Goal: Transaction & Acquisition: Purchase product/service

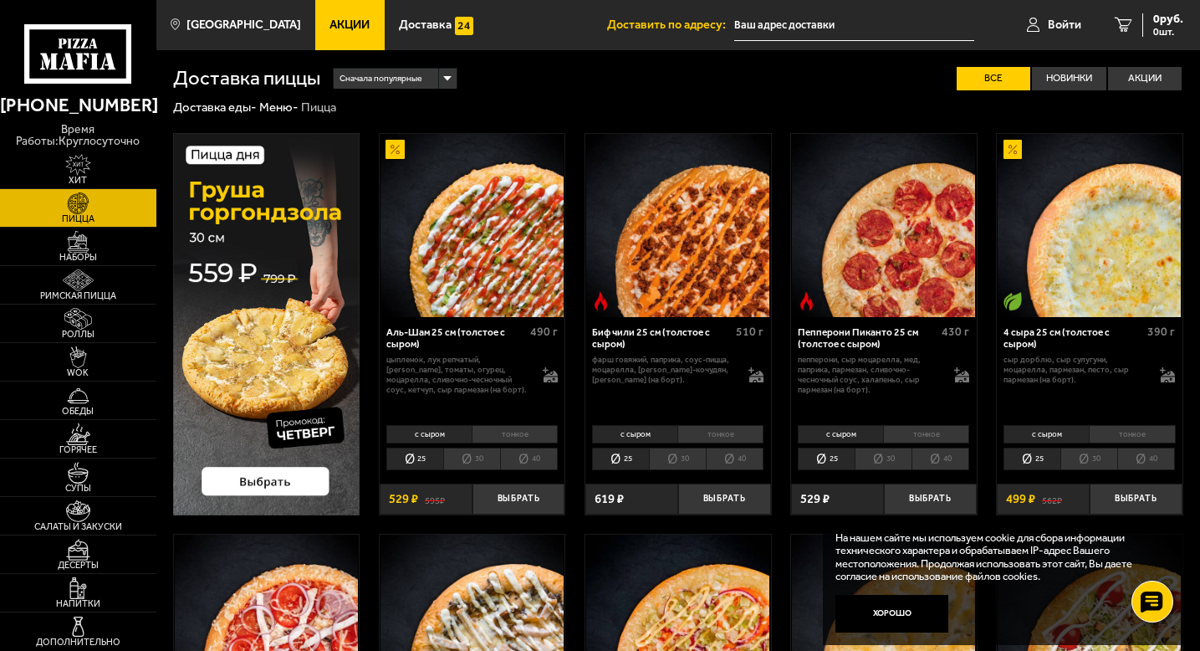
click at [287, 105] on link "Меню -" at bounding box center [278, 107] width 39 height 15
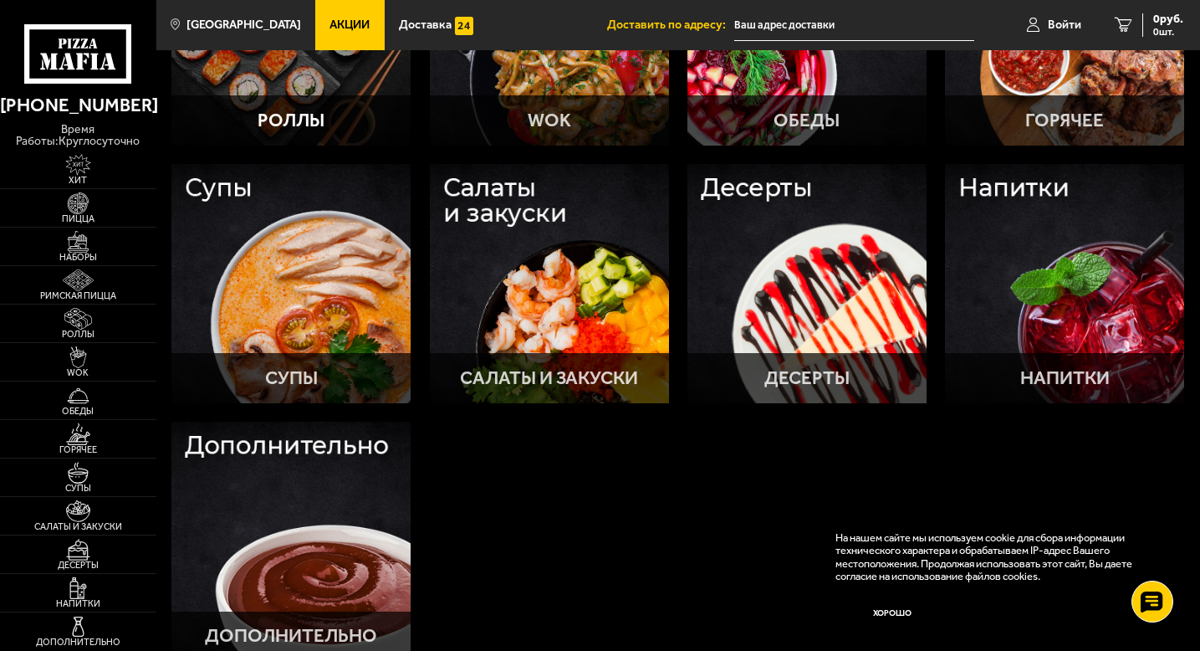
scroll to position [626, 0]
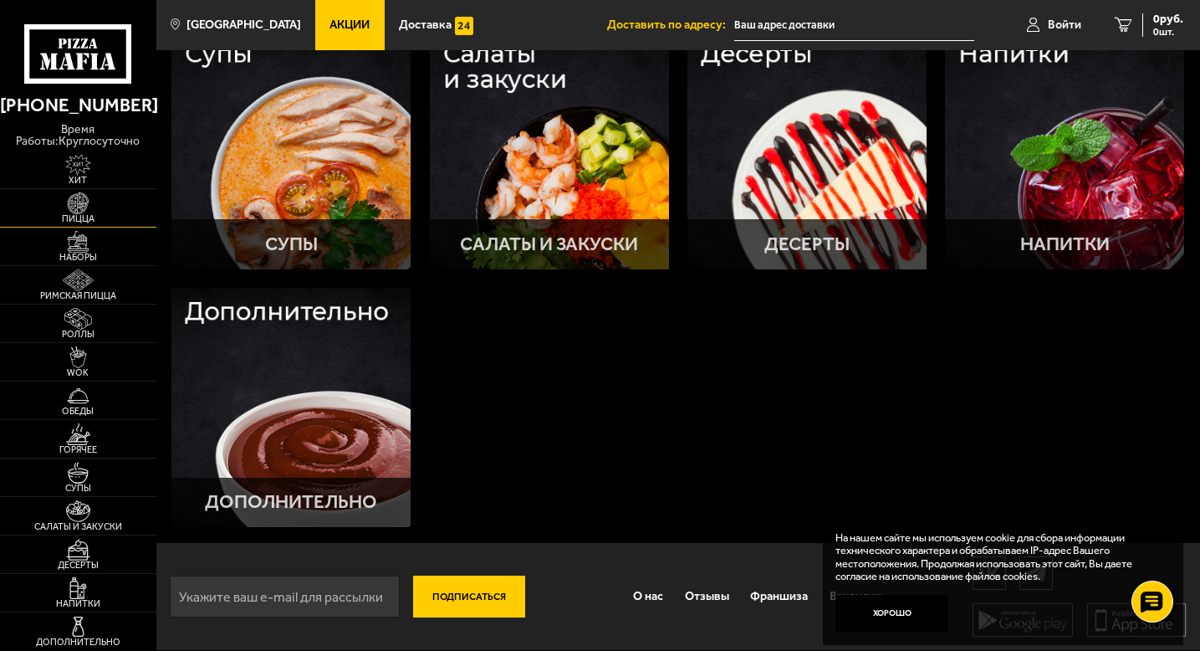
click at [80, 202] on img at bounding box center [78, 203] width 48 height 22
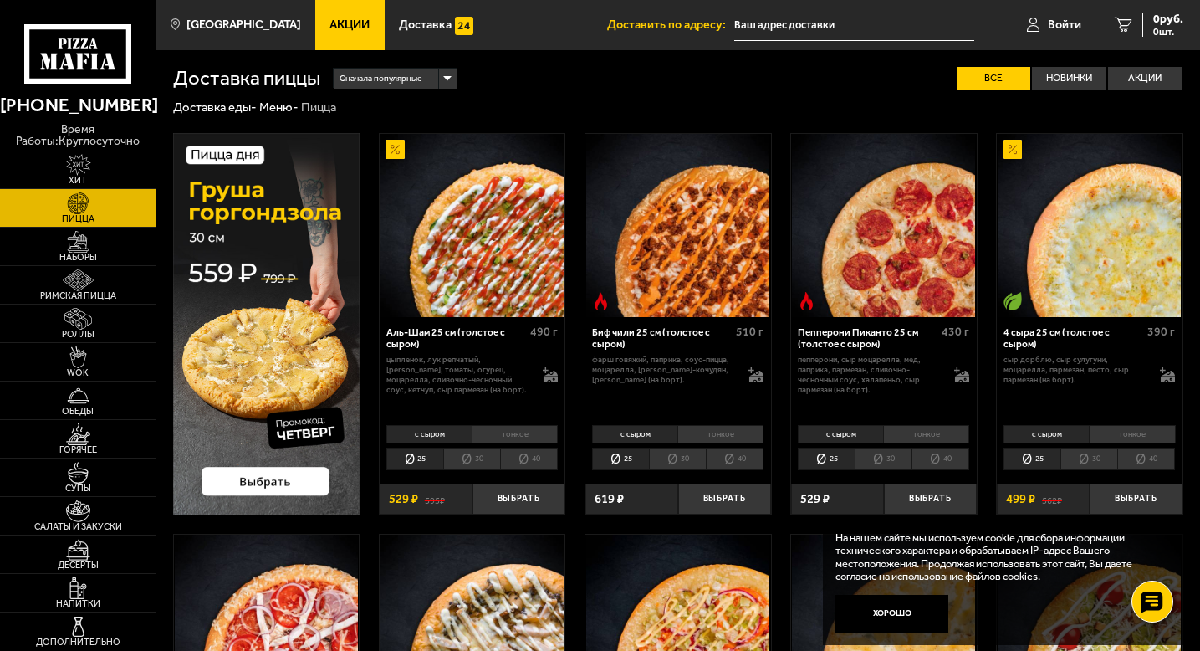
click at [333, 27] on span "Акции" at bounding box center [349, 25] width 40 height 12
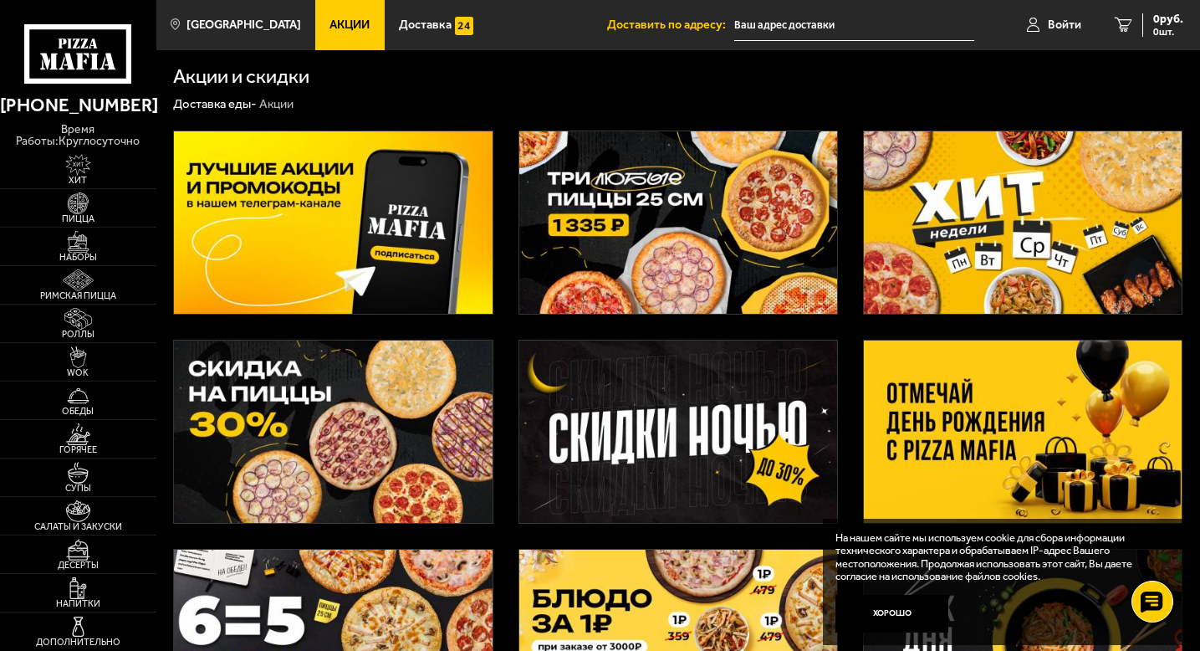
click at [607, 208] on img at bounding box center [678, 222] width 318 height 182
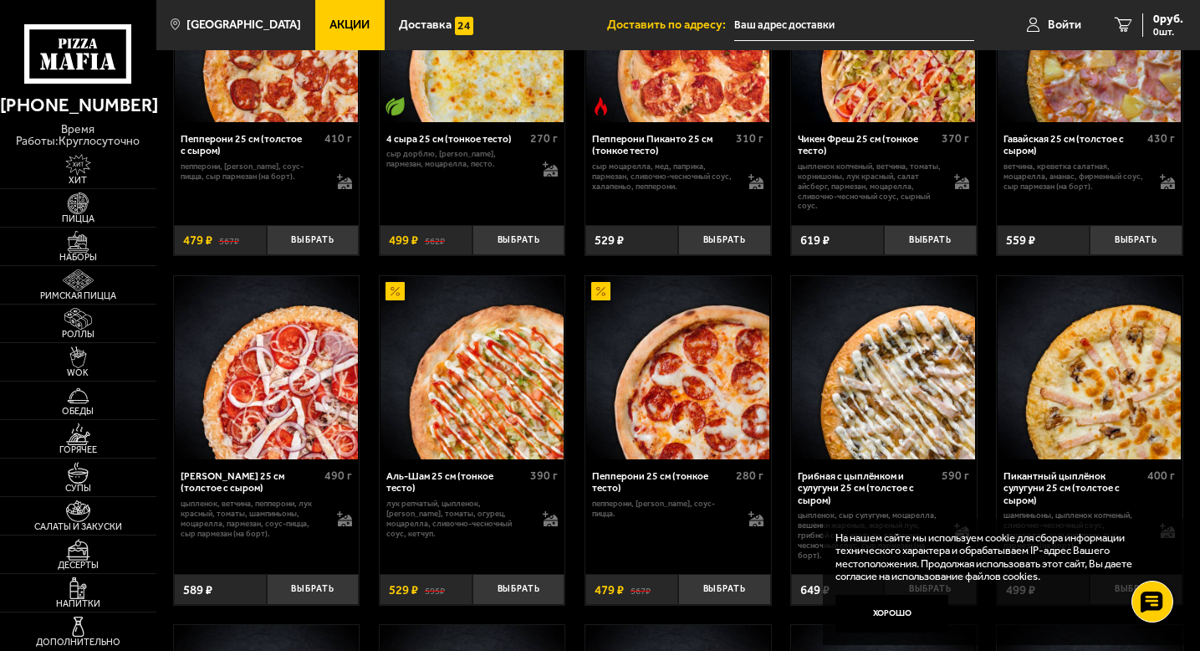
scroll to position [1018, 0]
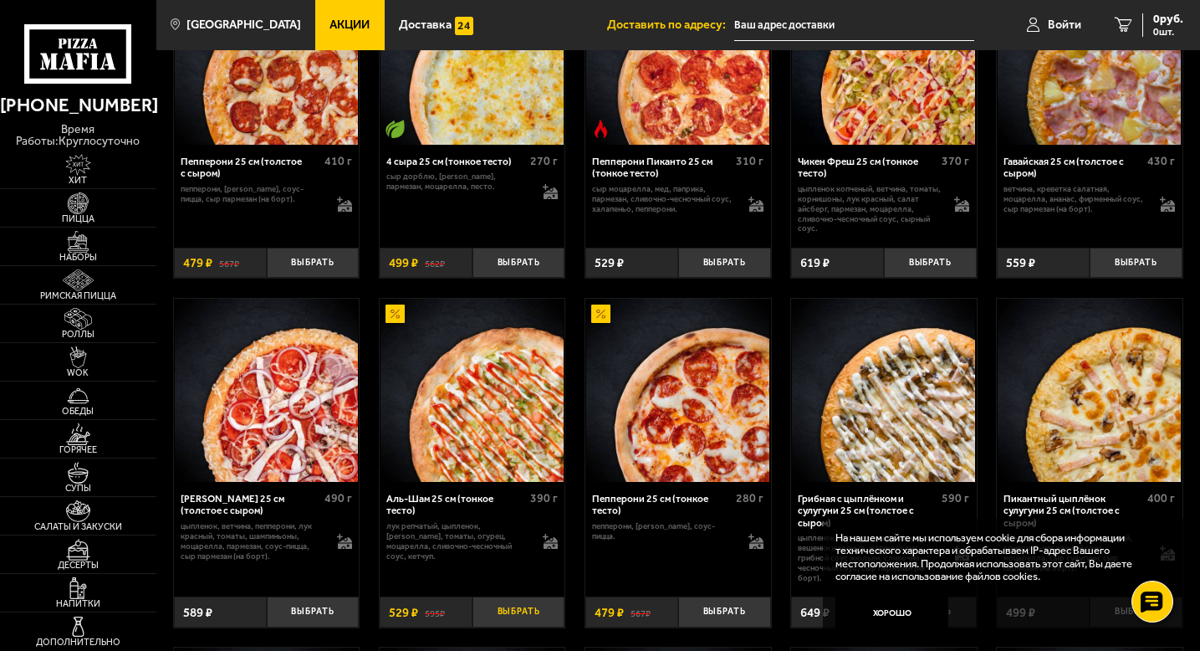
click at [533, 610] on button "Выбрать" at bounding box center [518, 611] width 93 height 31
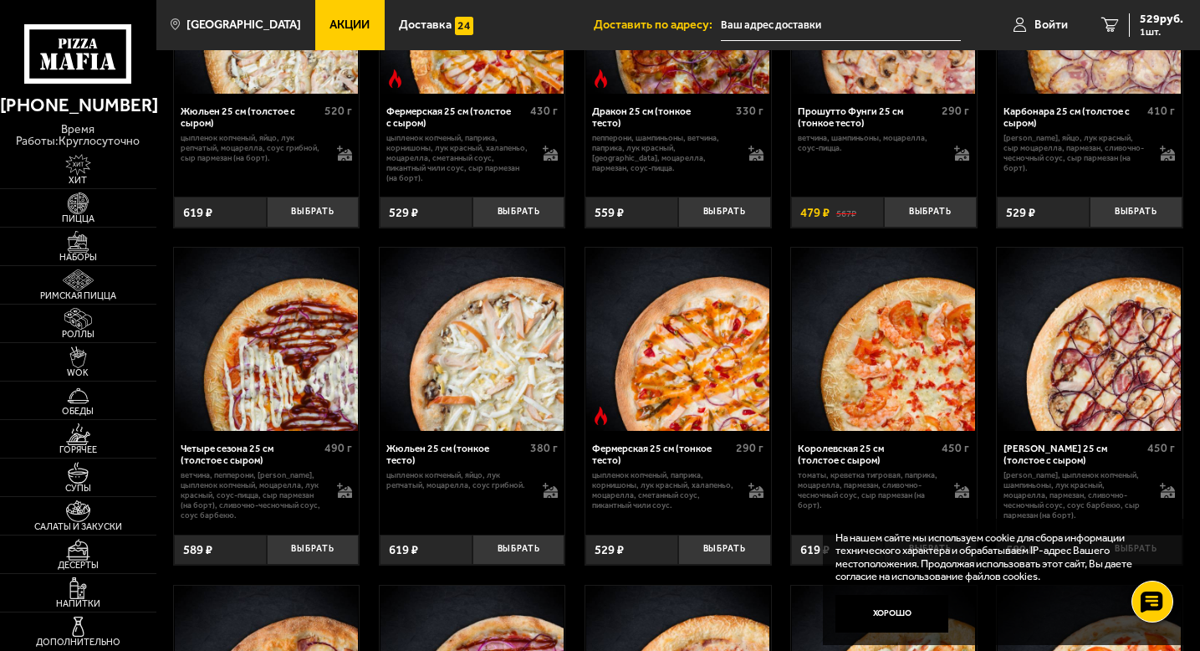
scroll to position [2425, 0]
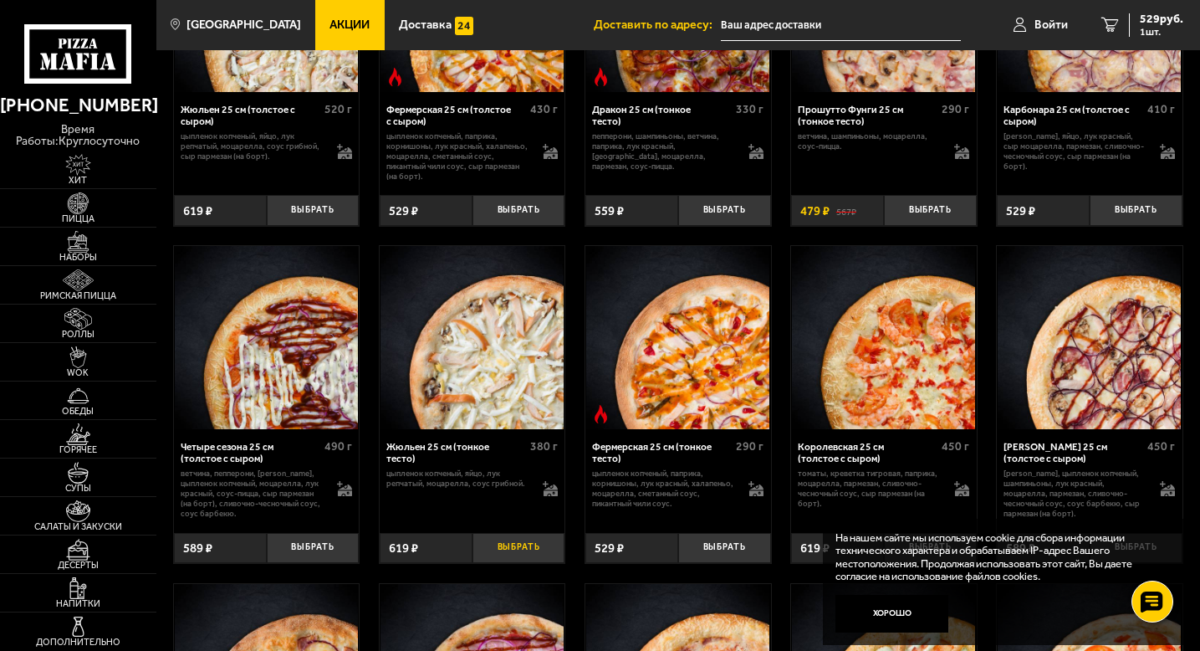
click at [517, 559] on button "Выбрать" at bounding box center [518, 548] width 93 height 31
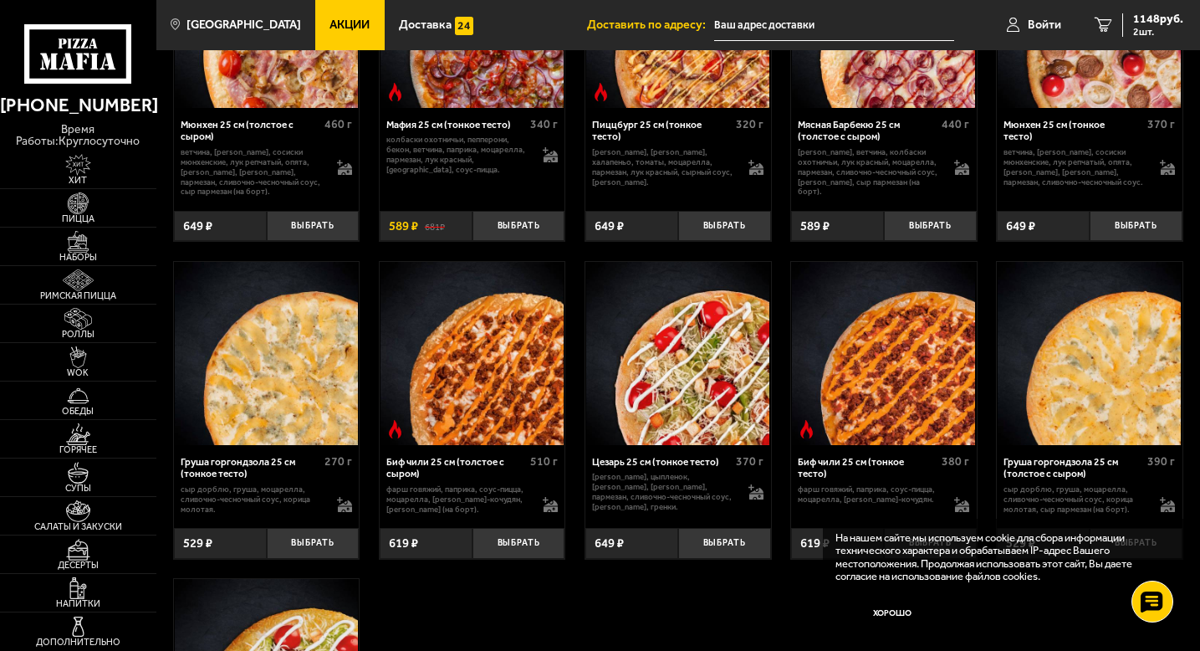
scroll to position [3753, 0]
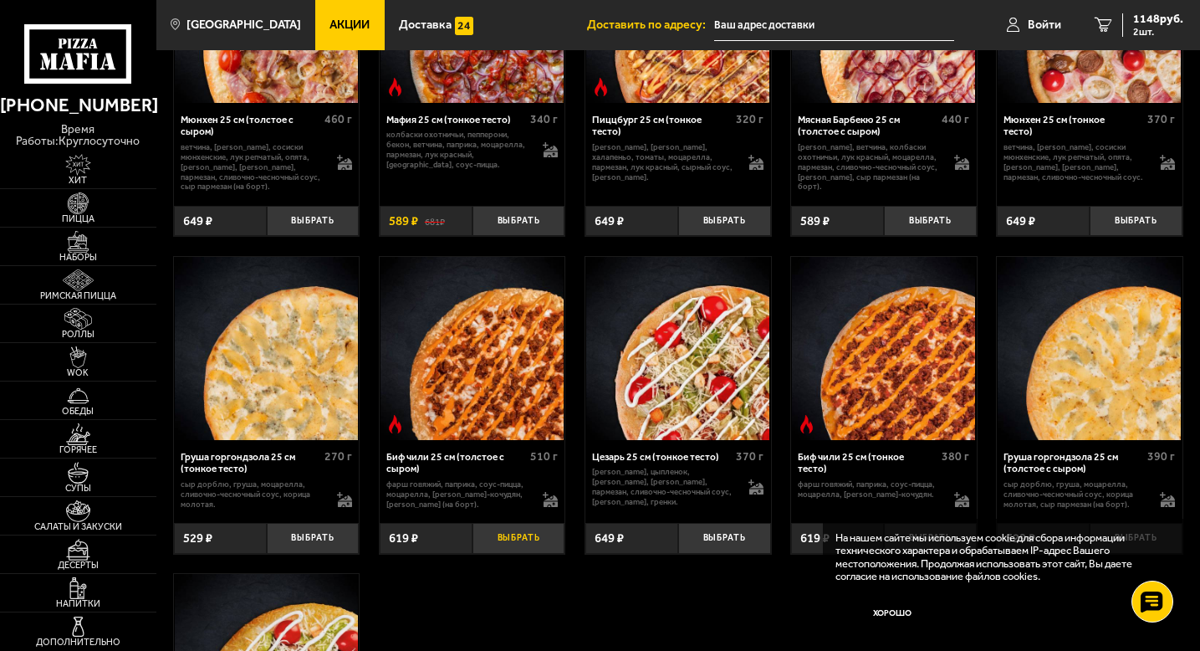
click at [526, 544] on button "Выбрать" at bounding box center [518, 538] width 93 height 31
click at [1164, 24] on span "1335 руб." at bounding box center [1158, 19] width 50 height 12
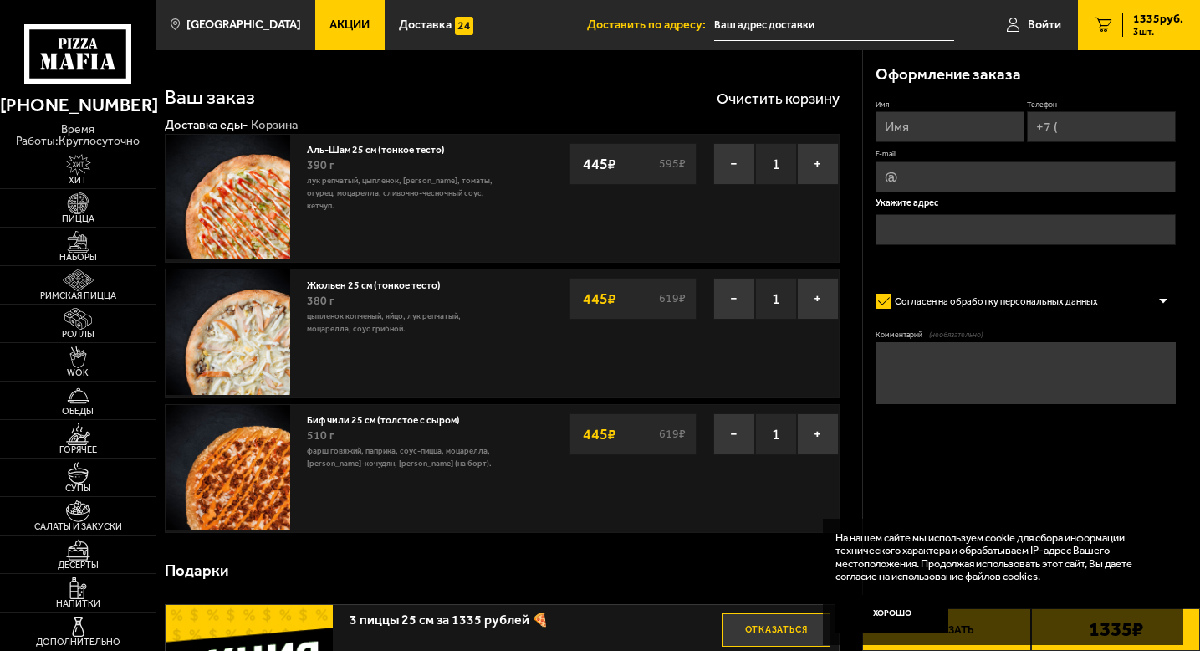
click at [916, 134] on input "Имя" at bounding box center [949, 126] width 149 height 31
type input "[PERSON_NAME]"
type input "[PHONE_NUMBER]"
type input "[EMAIL_ADDRESS][DOMAIN_NAME]"
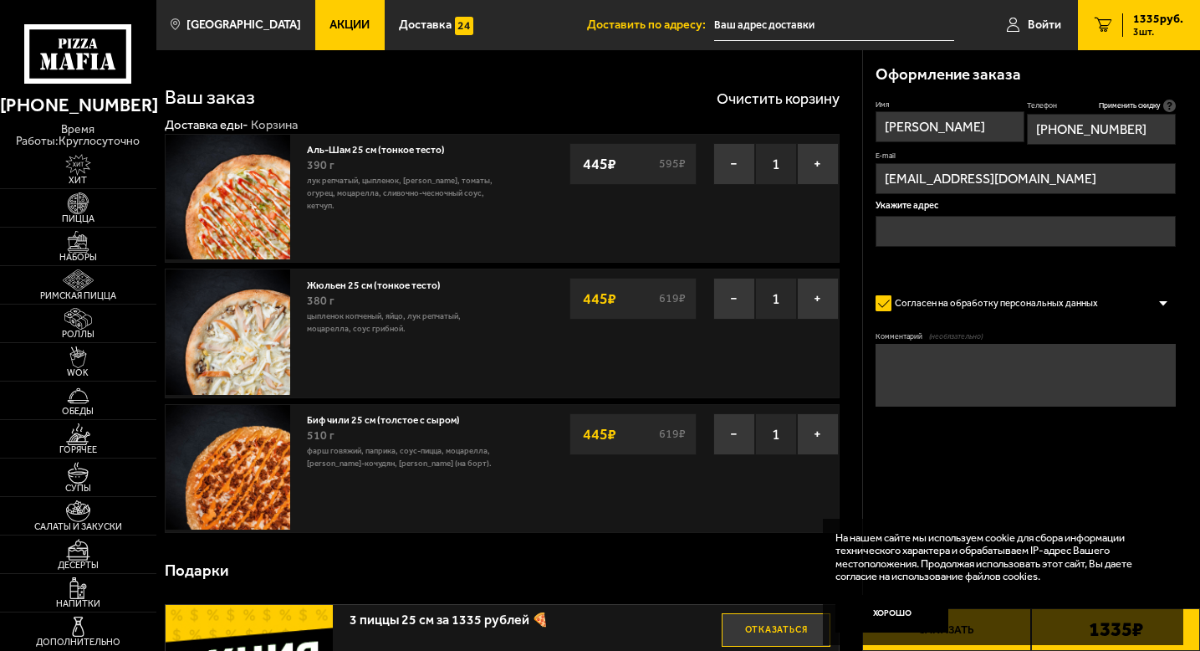
click at [906, 227] on input "text" at bounding box center [1025, 231] width 300 height 31
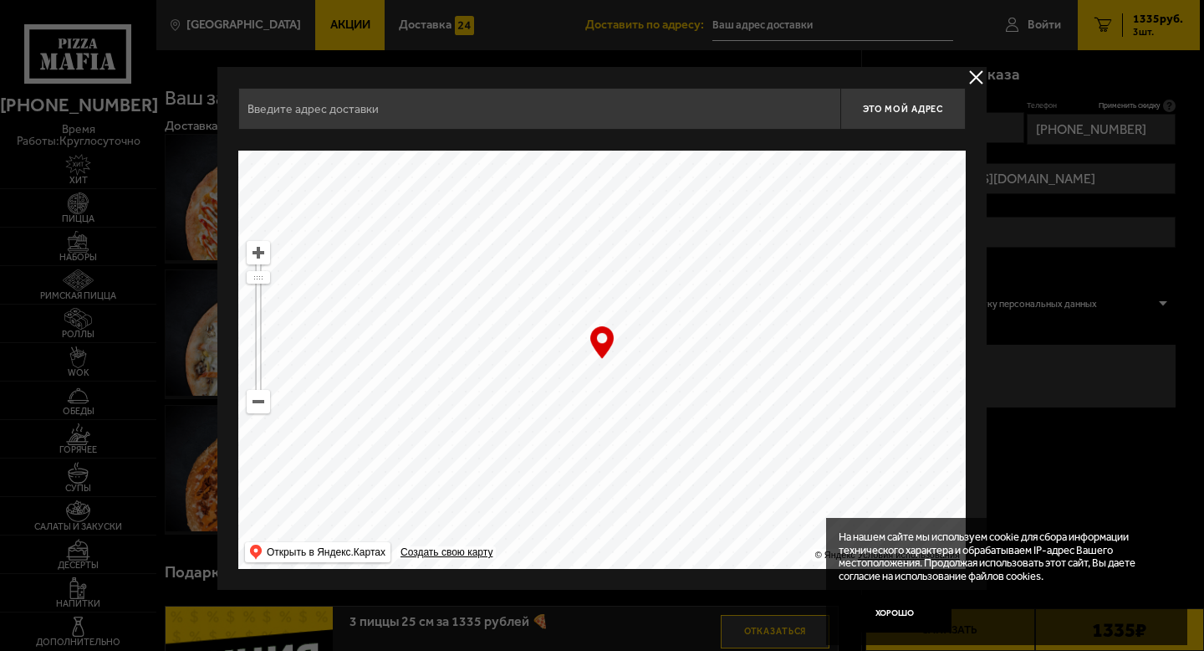
drag, startPoint x: 906, startPoint y: 227, endPoint x: 892, endPoint y: 185, distance: 43.9
click at [895, 186] on ymaps at bounding box center [601, 360] width 727 height 418
click at [325, 107] on input "text" at bounding box center [539, 109] width 602 height 42
type input "[STREET_ADDRESS] парголово"
drag, startPoint x: 727, startPoint y: 362, endPoint x: 1203, endPoint y: 650, distance: 556.7
